Goal: Find specific page/section

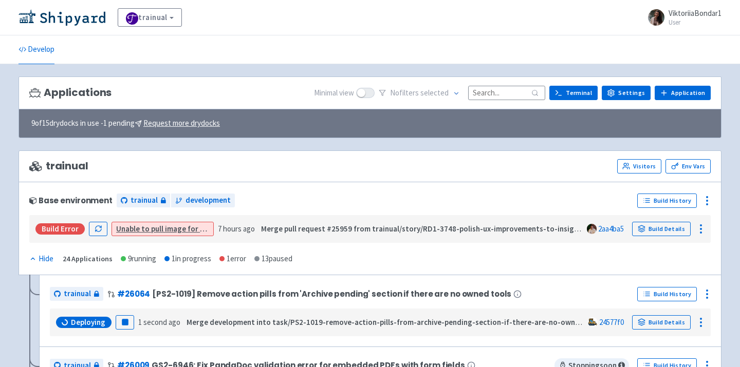
click at [504, 89] on input at bounding box center [506, 93] width 77 height 14
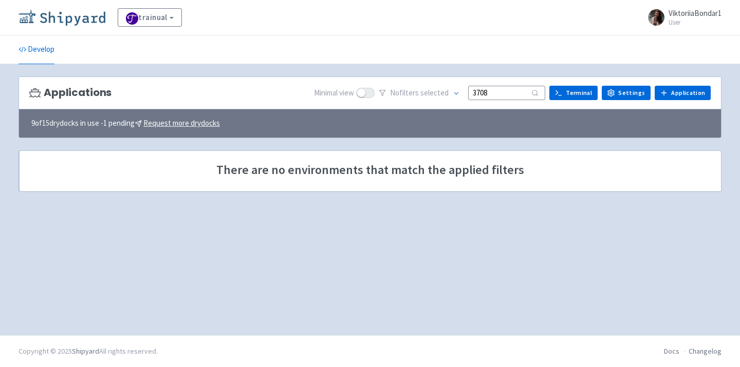
type input "3708"
click at [53, 20] on img at bounding box center [61, 17] width 87 height 16
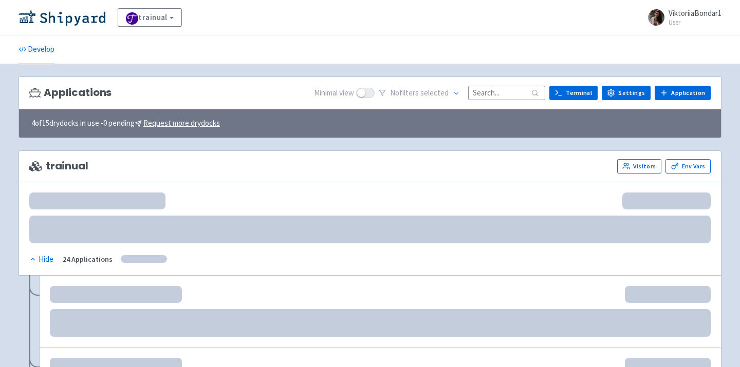
click at [494, 90] on input at bounding box center [506, 93] width 77 height 14
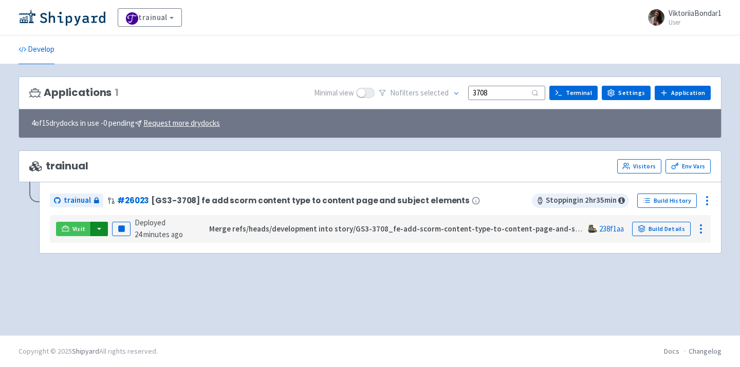
type input "3708"
click at [94, 230] on button "button" at bounding box center [98, 229] width 17 height 14
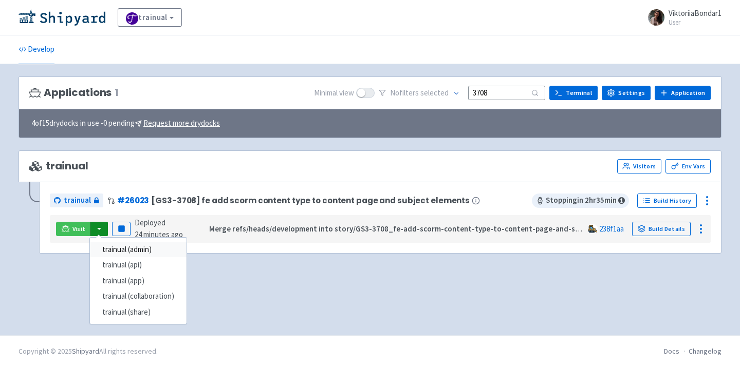
click at [122, 250] on link "trainual (admin)" at bounding box center [138, 250] width 97 height 16
